Goal: Transaction & Acquisition: Purchase product/service

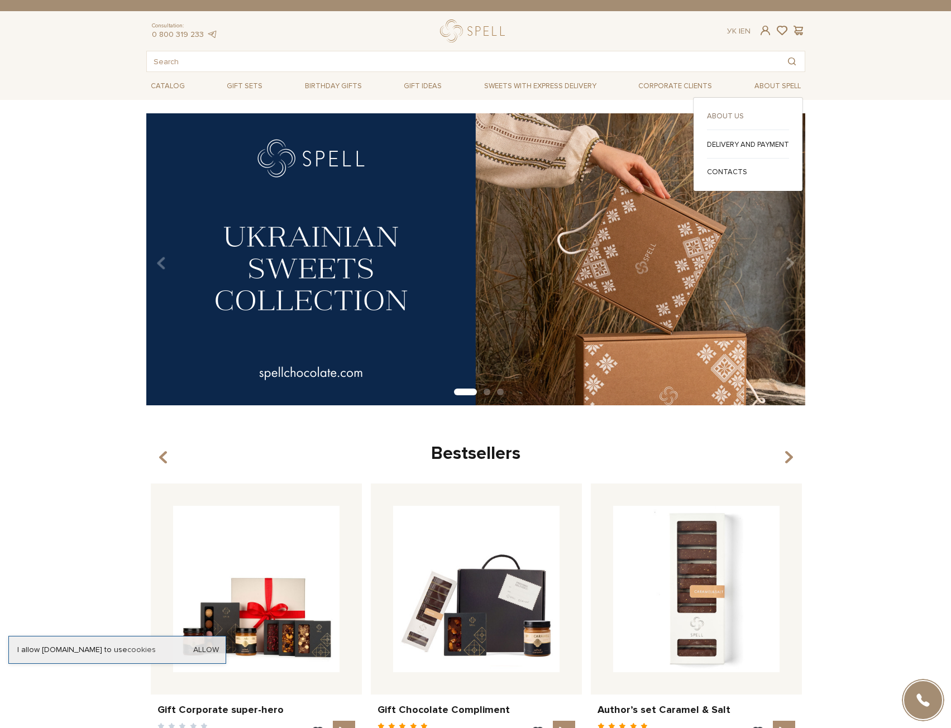
click at [729, 117] on link "About us" at bounding box center [748, 116] width 82 height 10
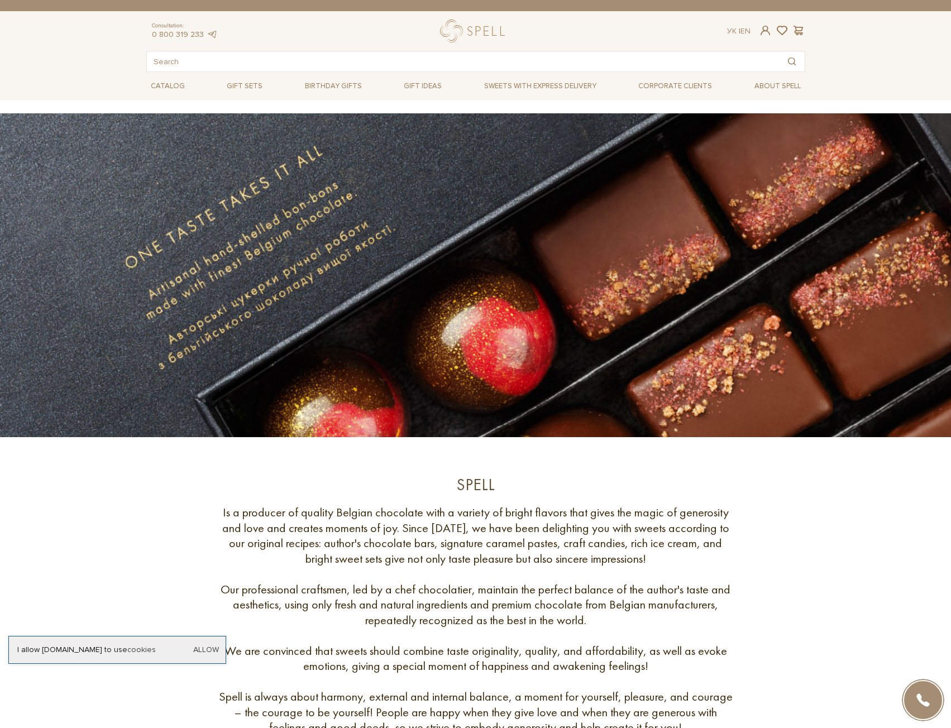
scroll to position [307, 0]
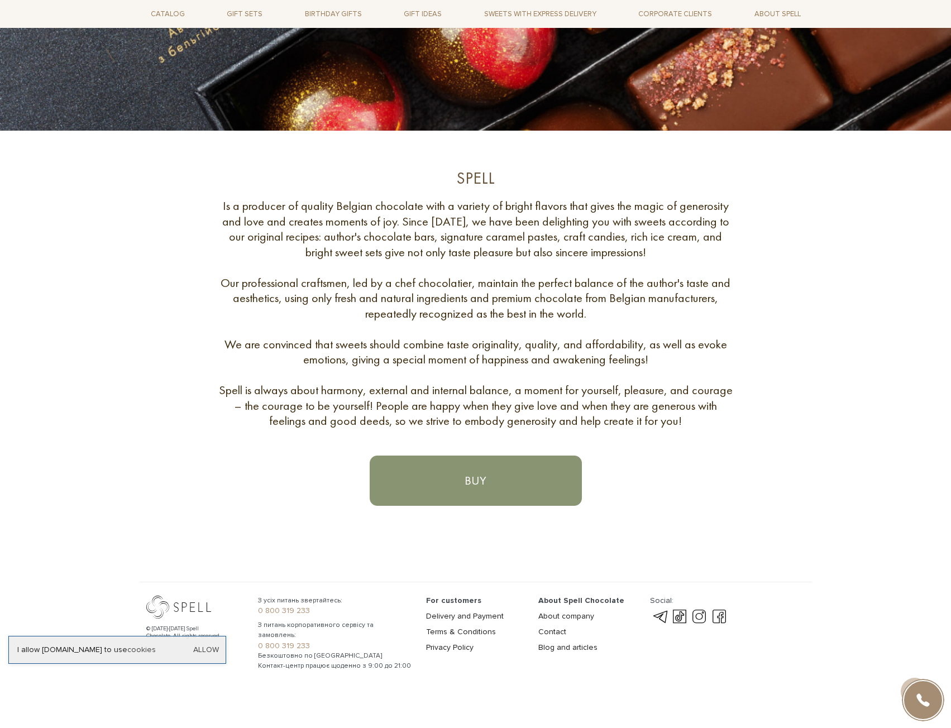
click at [502, 489] on link "Buy" at bounding box center [476, 481] width 212 height 50
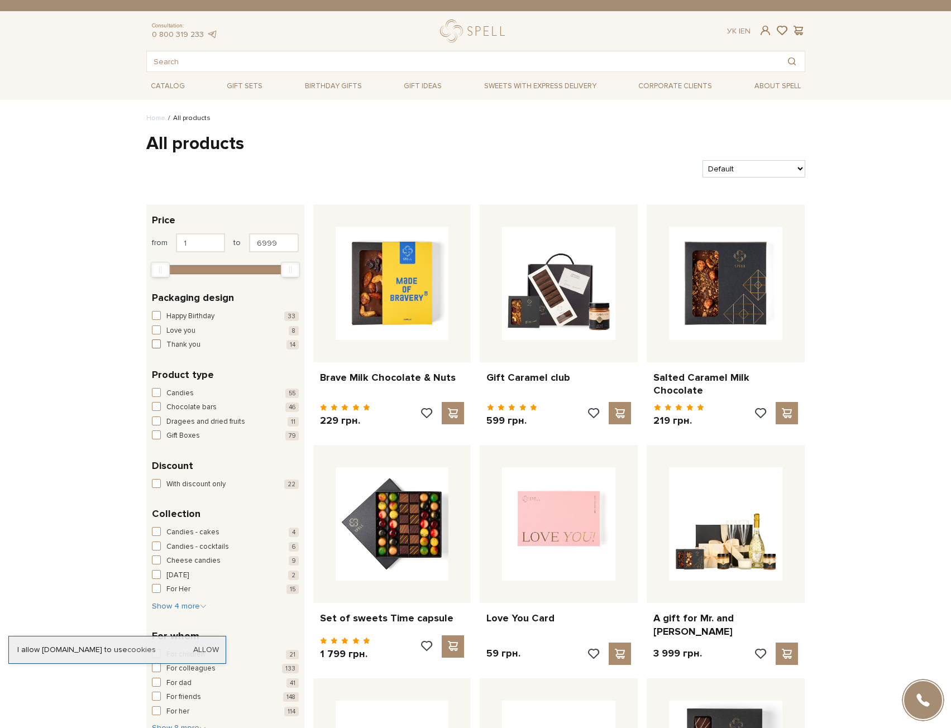
click at [156, 345] on span "button" at bounding box center [156, 344] width 9 height 9
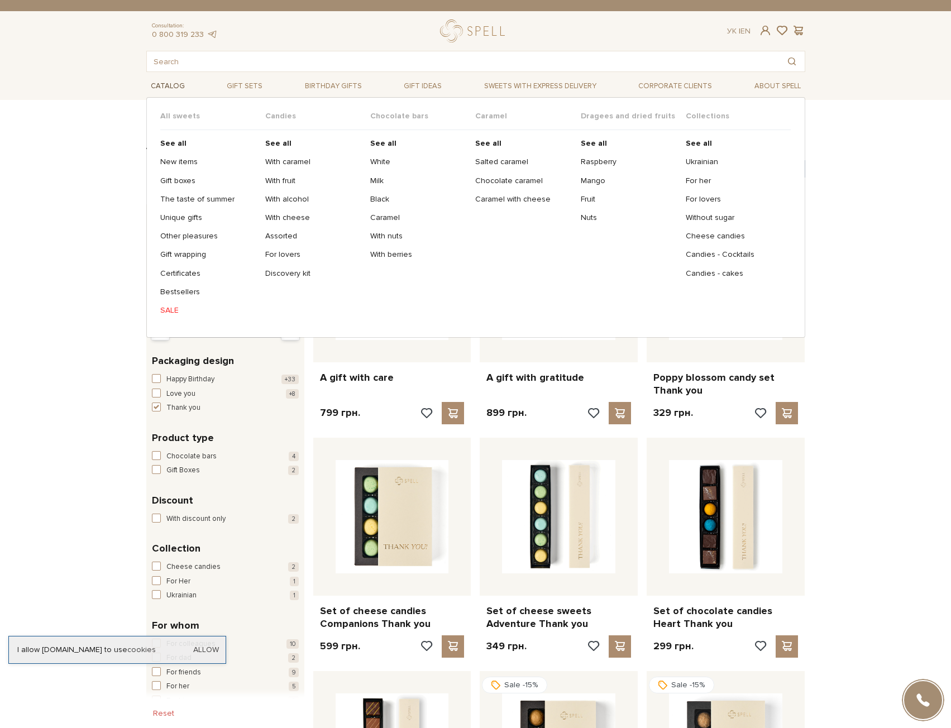
click at [166, 85] on span "Catalog" at bounding box center [167, 86] width 43 height 17
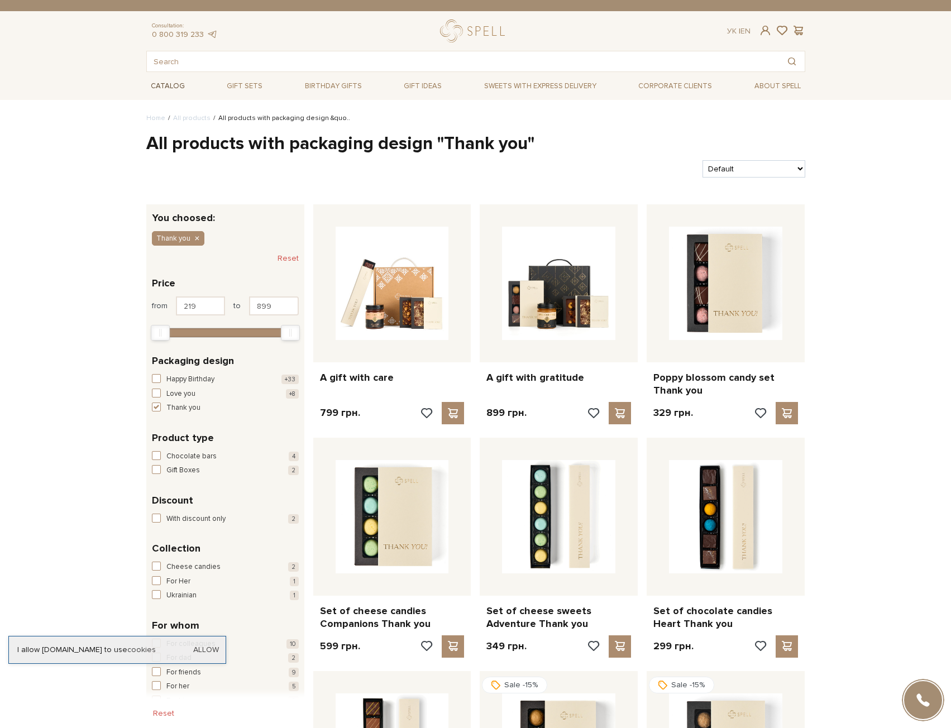
click at [171, 89] on span "Catalog" at bounding box center [167, 86] width 43 height 17
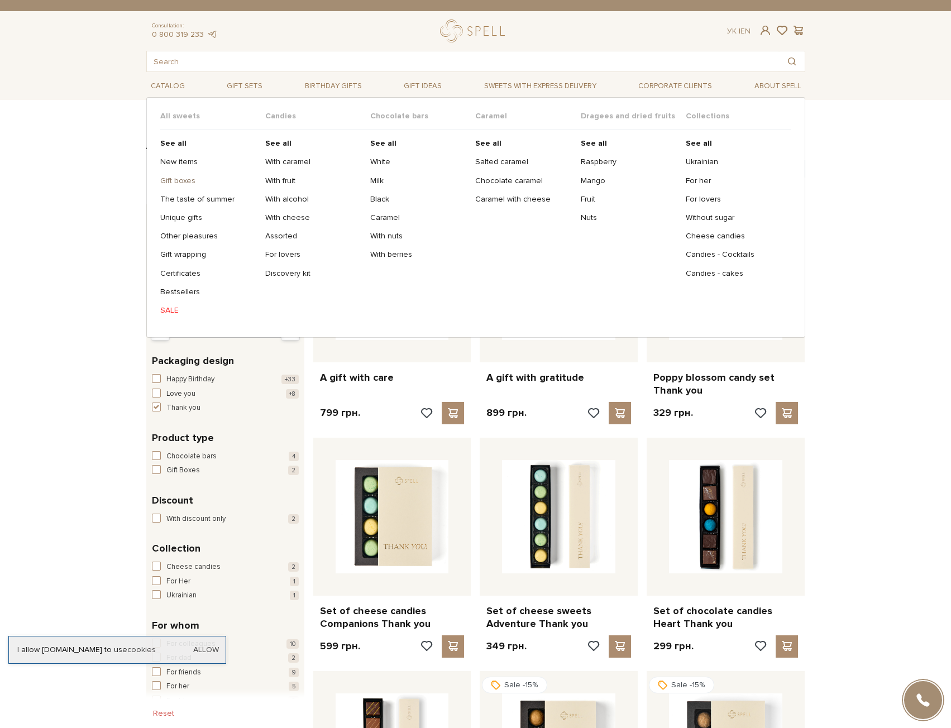
click at [175, 181] on link "Gift boxes" at bounding box center [208, 181] width 97 height 10
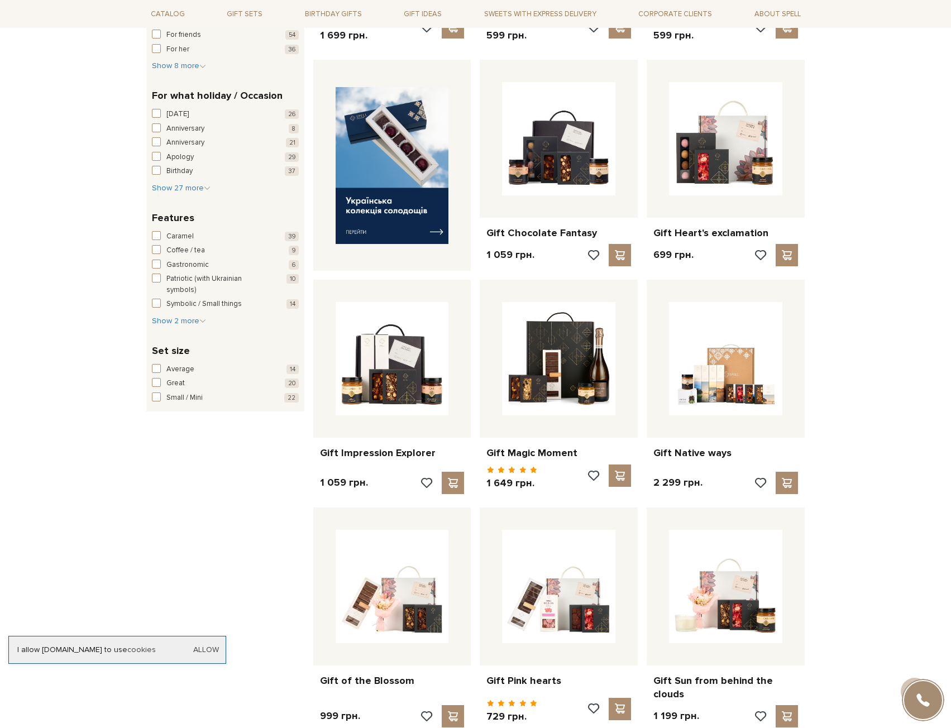
scroll to position [465, 0]
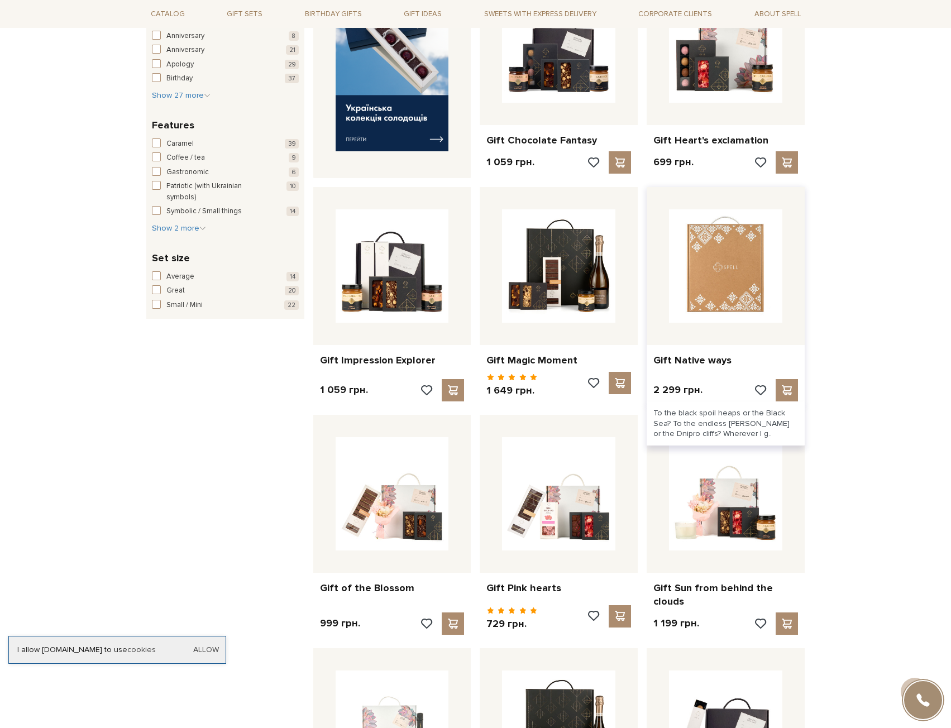
click at [752, 250] on img at bounding box center [725, 265] width 113 height 113
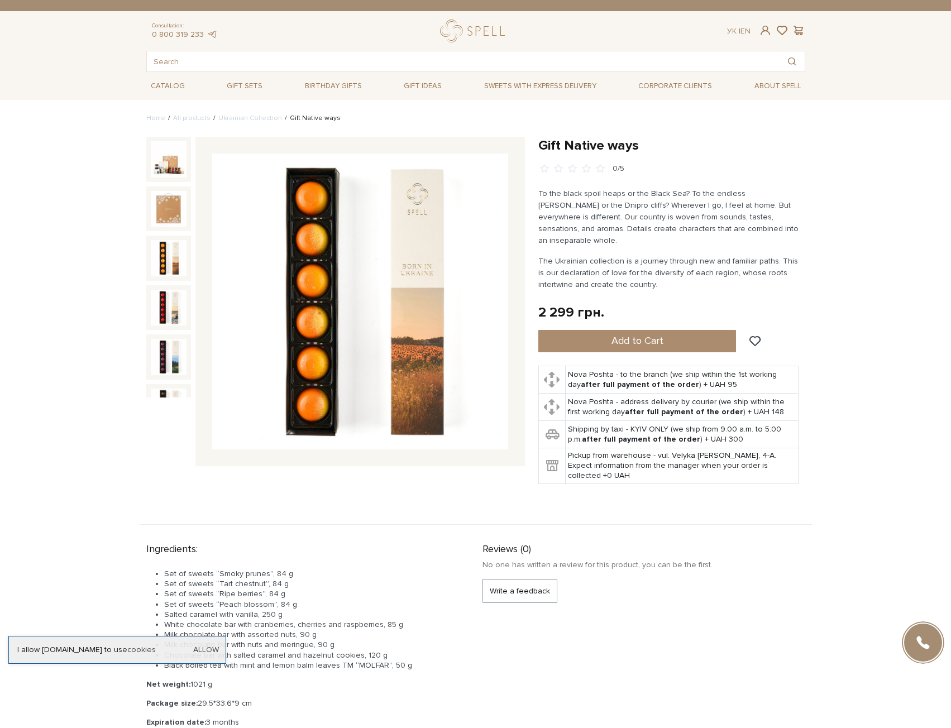
click at [175, 245] on img at bounding box center [169, 258] width 36 height 36
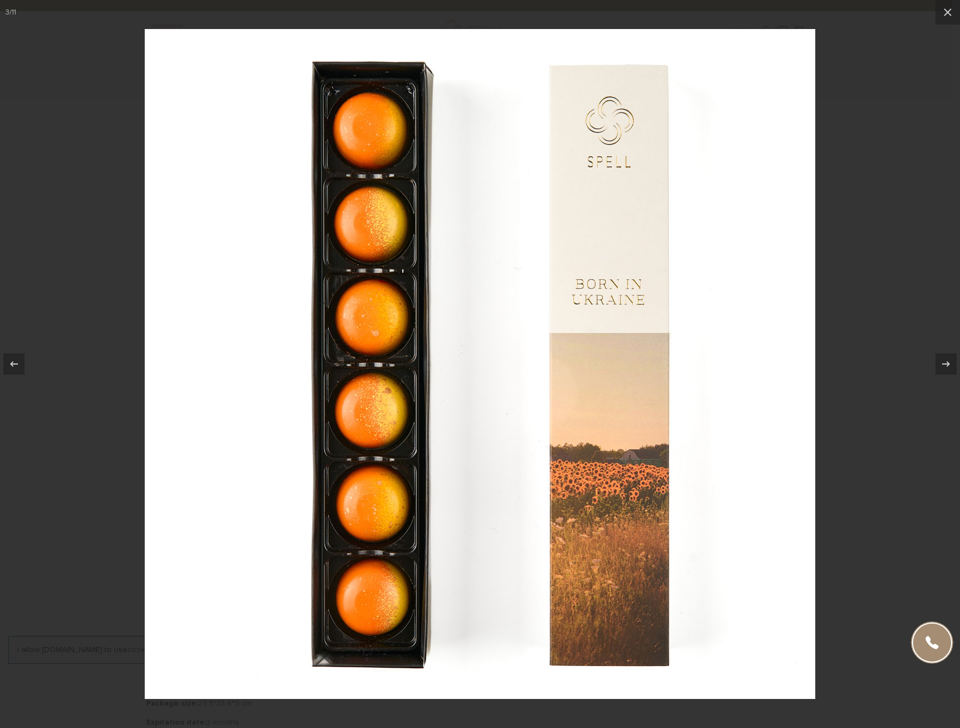
click at [866, 171] on div at bounding box center [480, 364] width 960 height 728
